Goal: Task Accomplishment & Management: Manage account settings

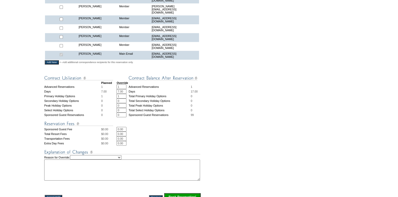
scroll to position [213, 0]
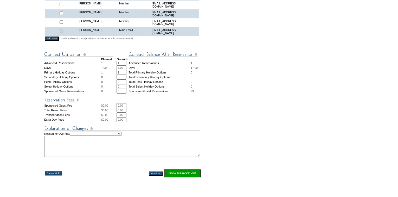
click at [191, 175] on input "Book Reservation!" at bounding box center [182, 173] width 36 height 8
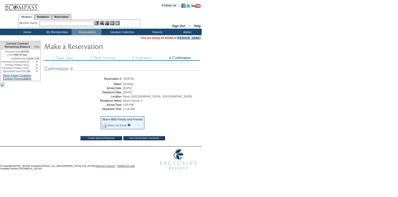
click at [153, 138] on input "View Reservation Summary" at bounding box center [144, 138] width 42 height 4
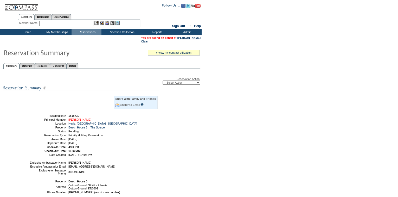
click at [84, 121] on link "Perkins, Elizabeth" at bounding box center [79, 119] width 23 height 3
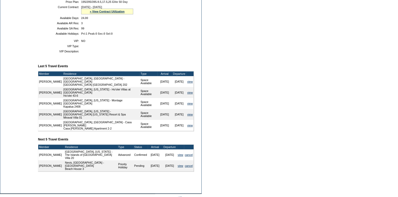
scroll to position [71, 0]
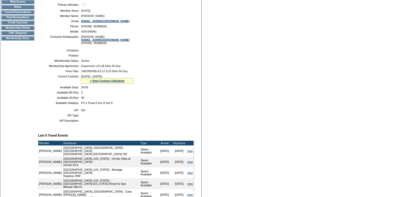
click at [25, 14] on td "Current Reservations" at bounding box center [17, 12] width 33 height 4
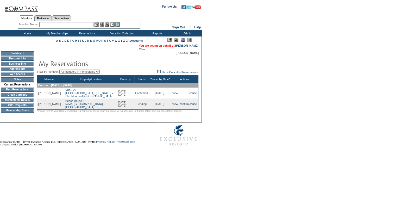
click at [25, 102] on td "Membership Details" at bounding box center [17, 100] width 33 height 4
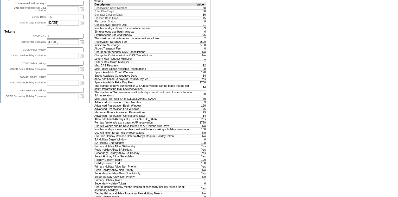
scroll to position [307, 0]
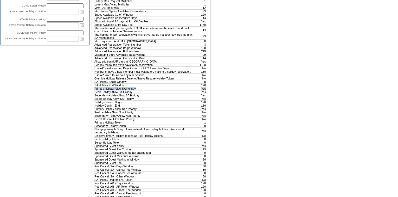
drag, startPoint x: 95, startPoint y: 118, endPoint x: 205, endPoint y: 119, distance: 109.5
click at [205, 90] on tr "Primary Holiday Allow SA Holiday Yes" at bounding box center [150, 88] width 112 height 3
drag, startPoint x: 205, startPoint y: 119, endPoint x: 201, endPoint y: 120, distance: 4.3
copy tr "Primary Holiday Allow SA Holiday Yes"
drag, startPoint x: 94, startPoint y: 122, endPoint x: 205, endPoint y: 121, distance: 111.1
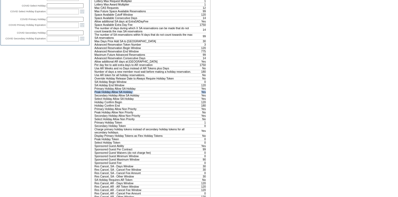
click at [205, 93] on tr "Peak Holiday Allow SA Holiday Yes" at bounding box center [150, 91] width 112 height 3
drag, startPoint x: 95, startPoint y: 143, endPoint x: 205, endPoint y: 143, distance: 109.8
click at [205, 114] on tr "Peak Holiday Allow Non Priority No" at bounding box center [150, 111] width 112 height 3
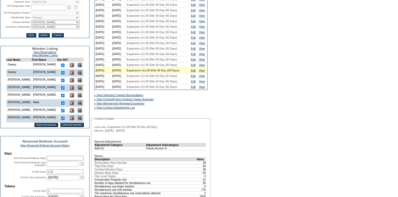
scroll to position [0, 0]
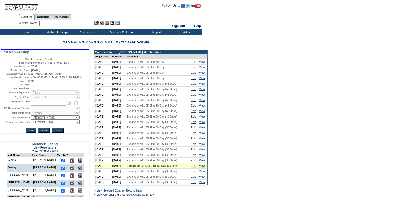
drag, startPoint x: 37, startPoint y: 0, endPoint x: 86, endPoint y: 30, distance: 57.7
click at [86, 30] on td "Reservations" at bounding box center [87, 32] width 30 height 7
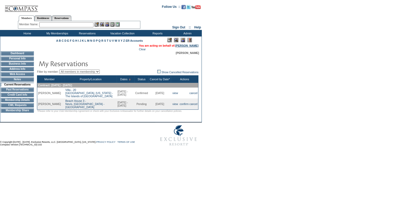
click at [192, 44] on link "[PERSON_NAME]" at bounding box center [186, 45] width 23 height 3
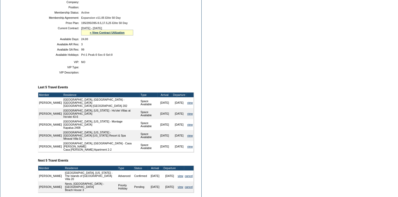
scroll to position [118, 0]
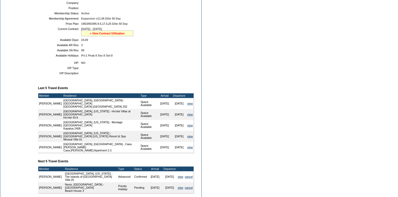
click at [107, 35] on link "» View Contract Utilization" at bounding box center [107, 33] width 35 height 3
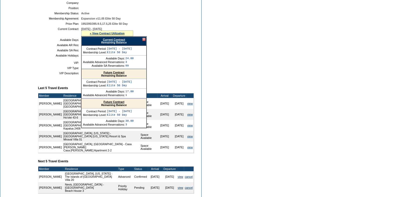
click at [111, 103] on link "Future Contract" at bounding box center [114, 101] width 21 height 3
